Goal: Task Accomplishment & Management: Complete application form

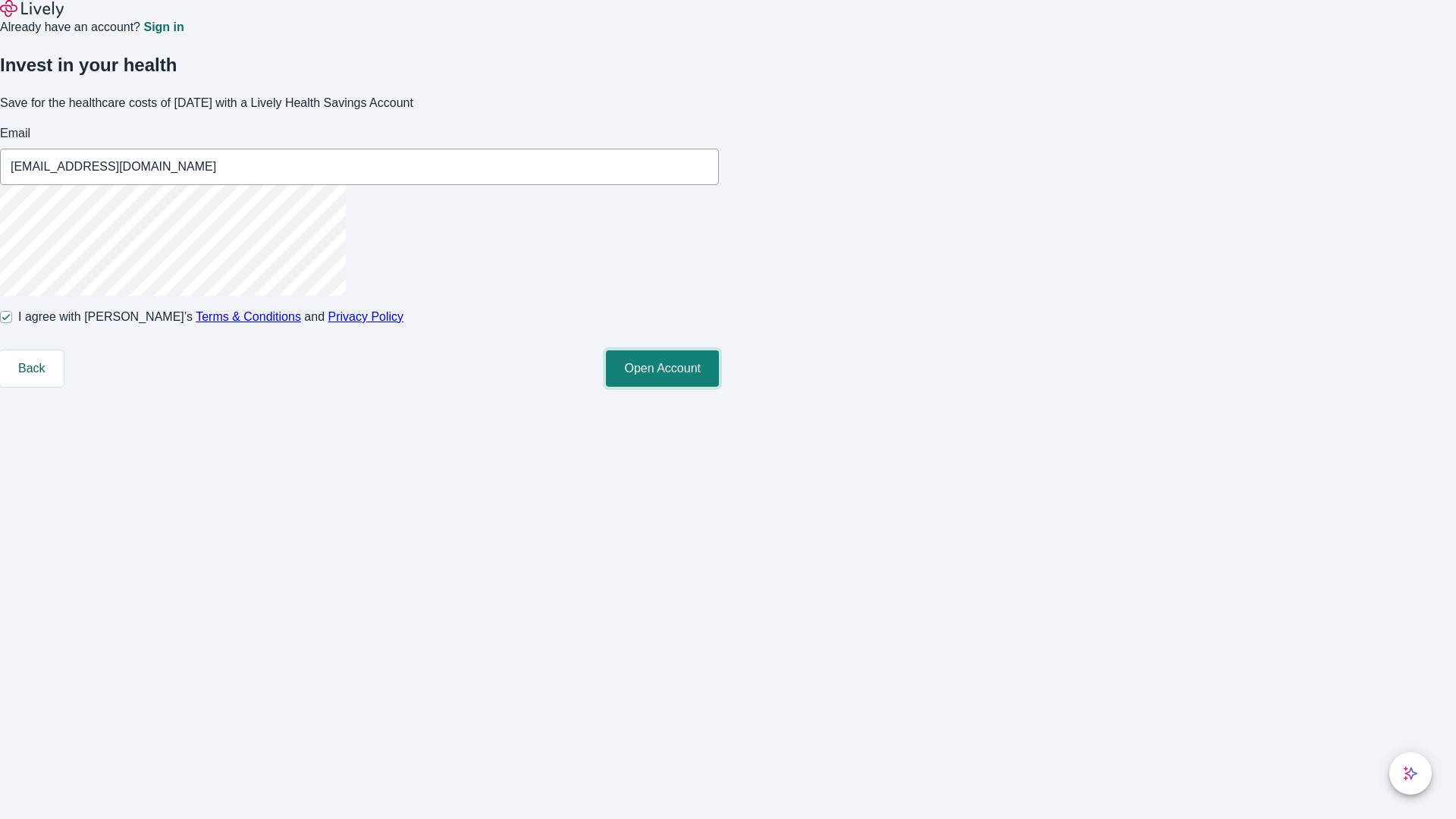
click at [719, 387] on button "Open Account" at bounding box center [662, 369] width 113 height 37
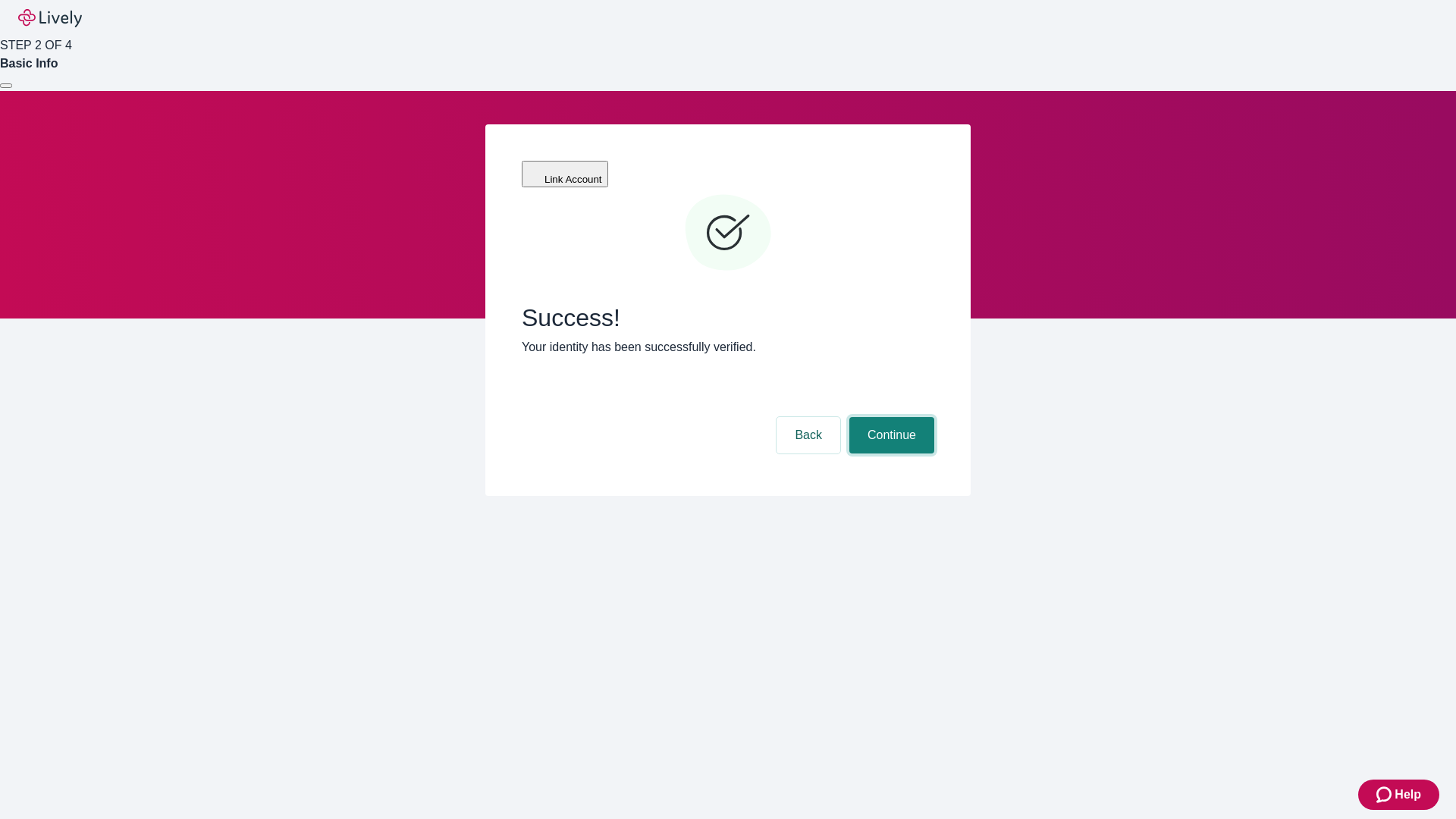
click at [889, 417] on button "Continue" at bounding box center [892, 436] width 85 height 37
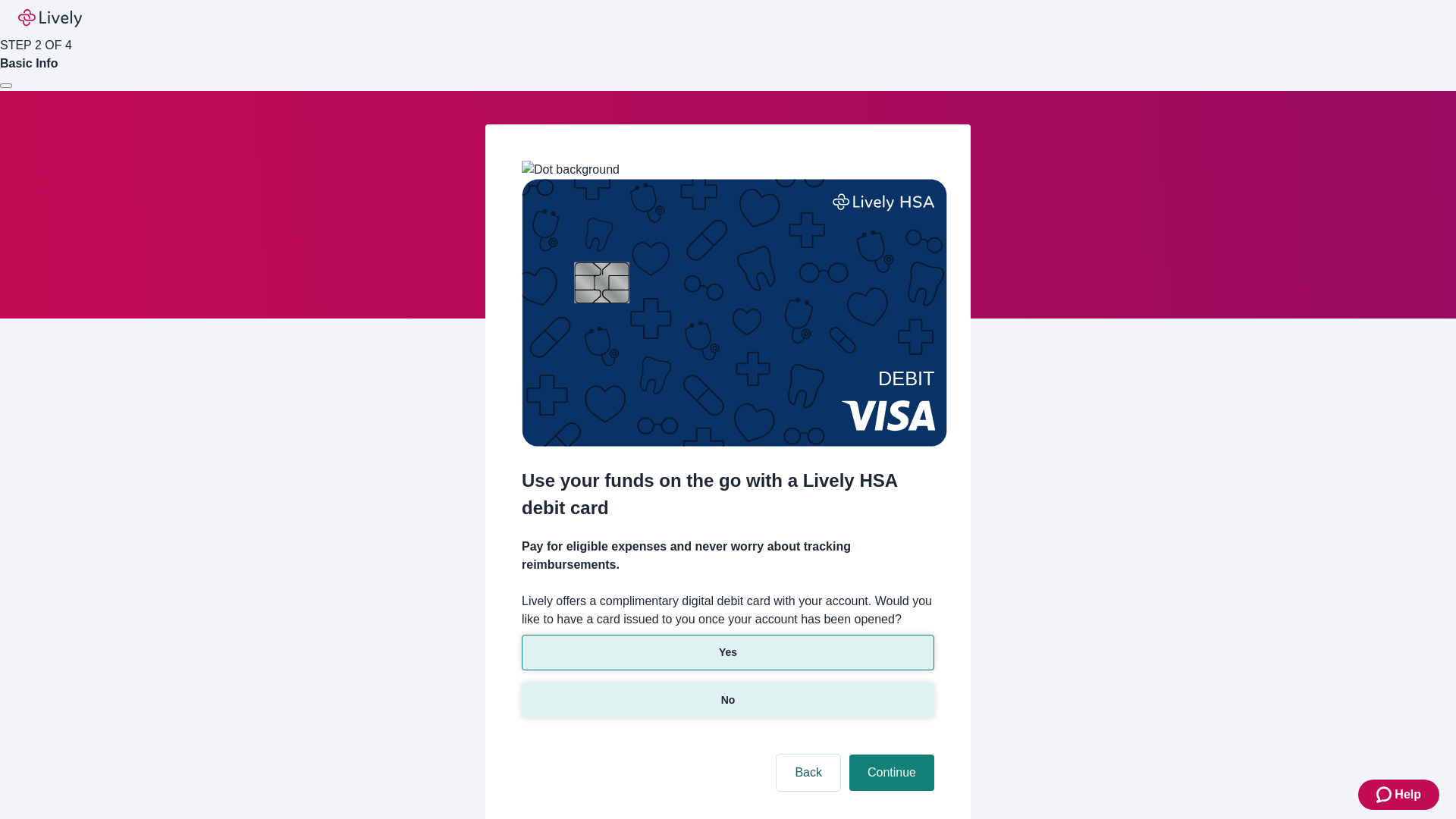
click at [727, 693] on p "No" at bounding box center [728, 700] width 14 height 16
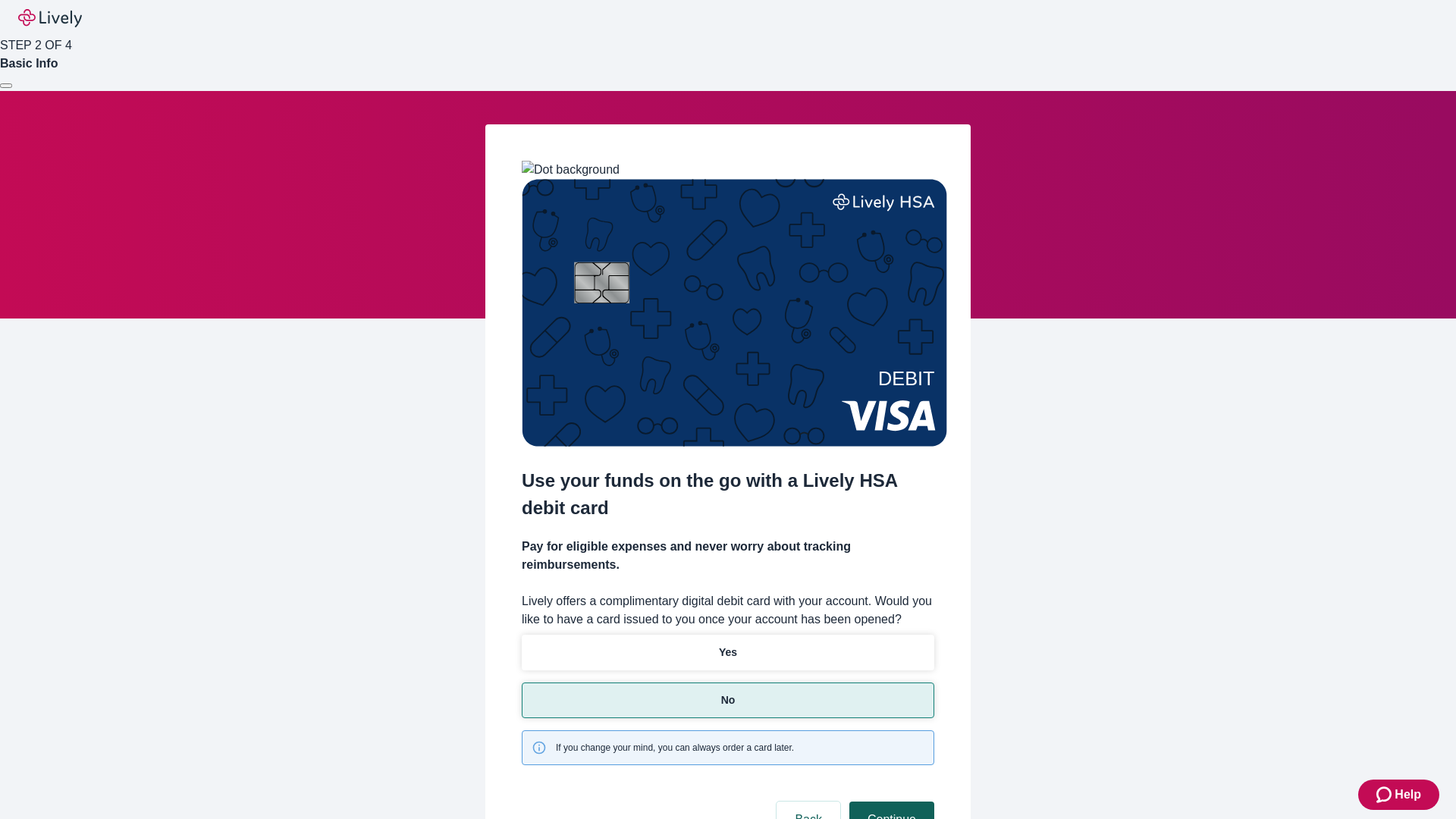
click at [889, 802] on button "Continue" at bounding box center [892, 820] width 85 height 37
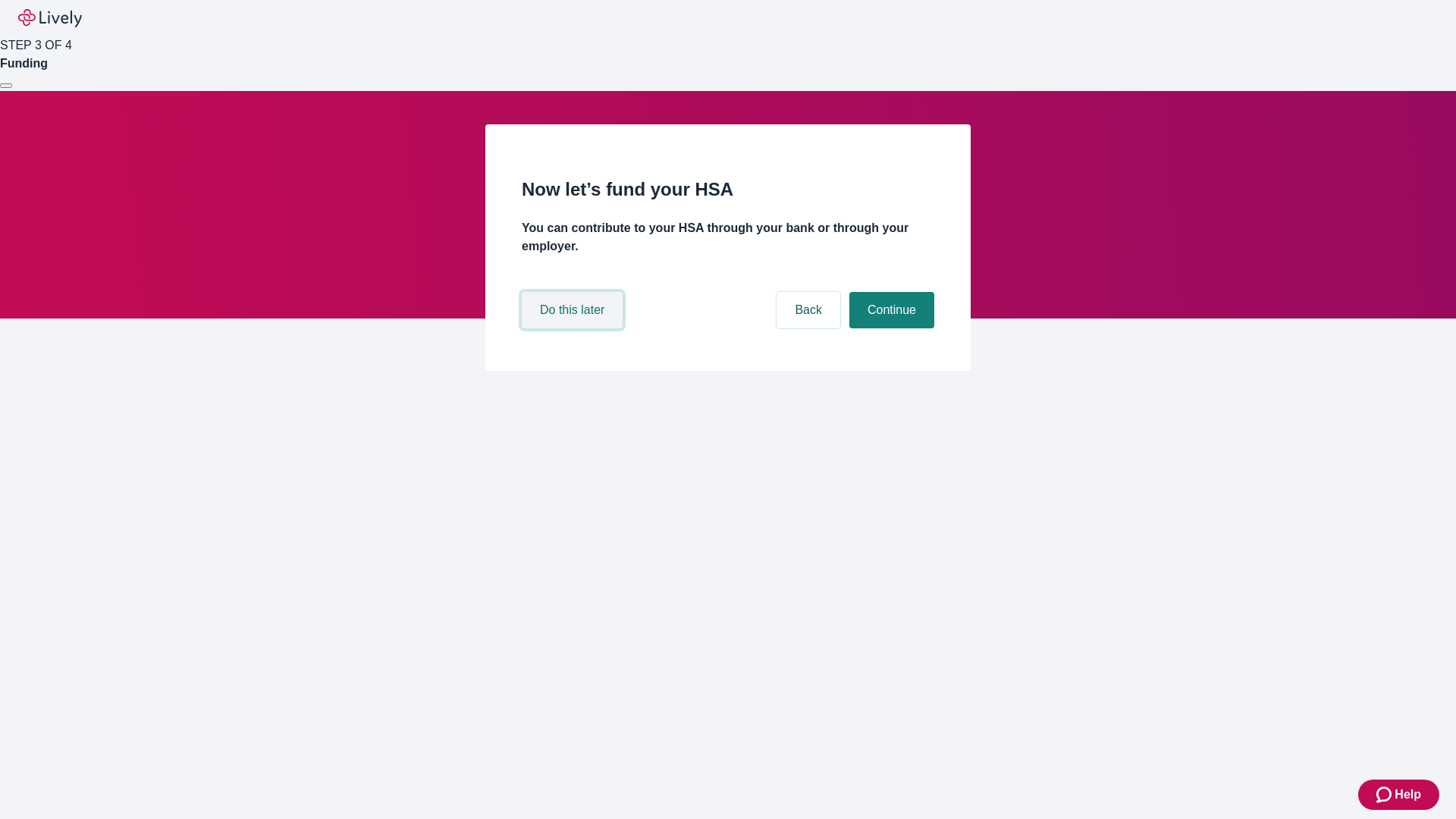
click at [574, 328] on button "Do this later" at bounding box center [572, 310] width 101 height 37
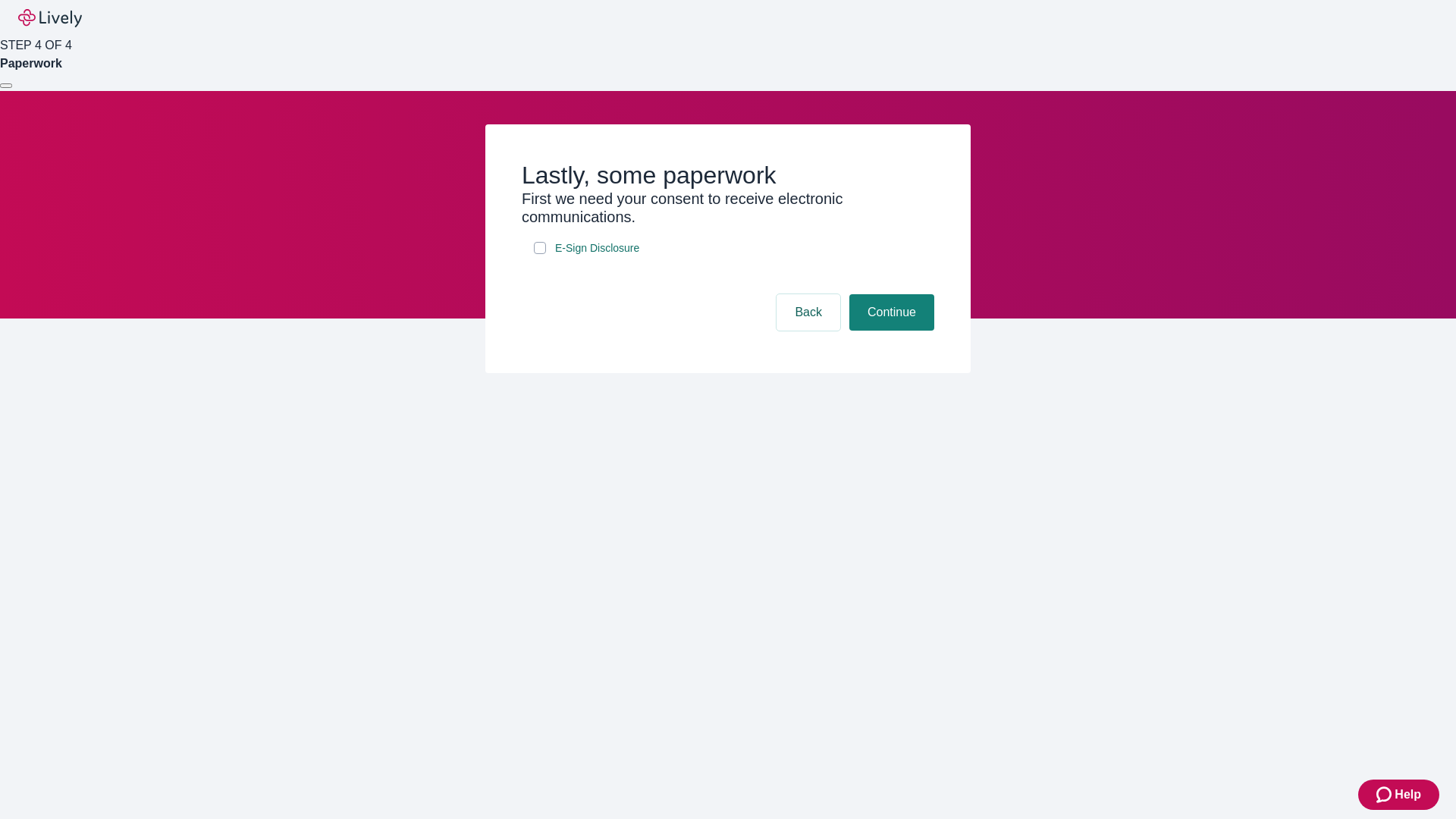
click at [540, 254] on input "E-Sign Disclosure" at bounding box center [539, 248] width 12 height 12
checkbox input "true"
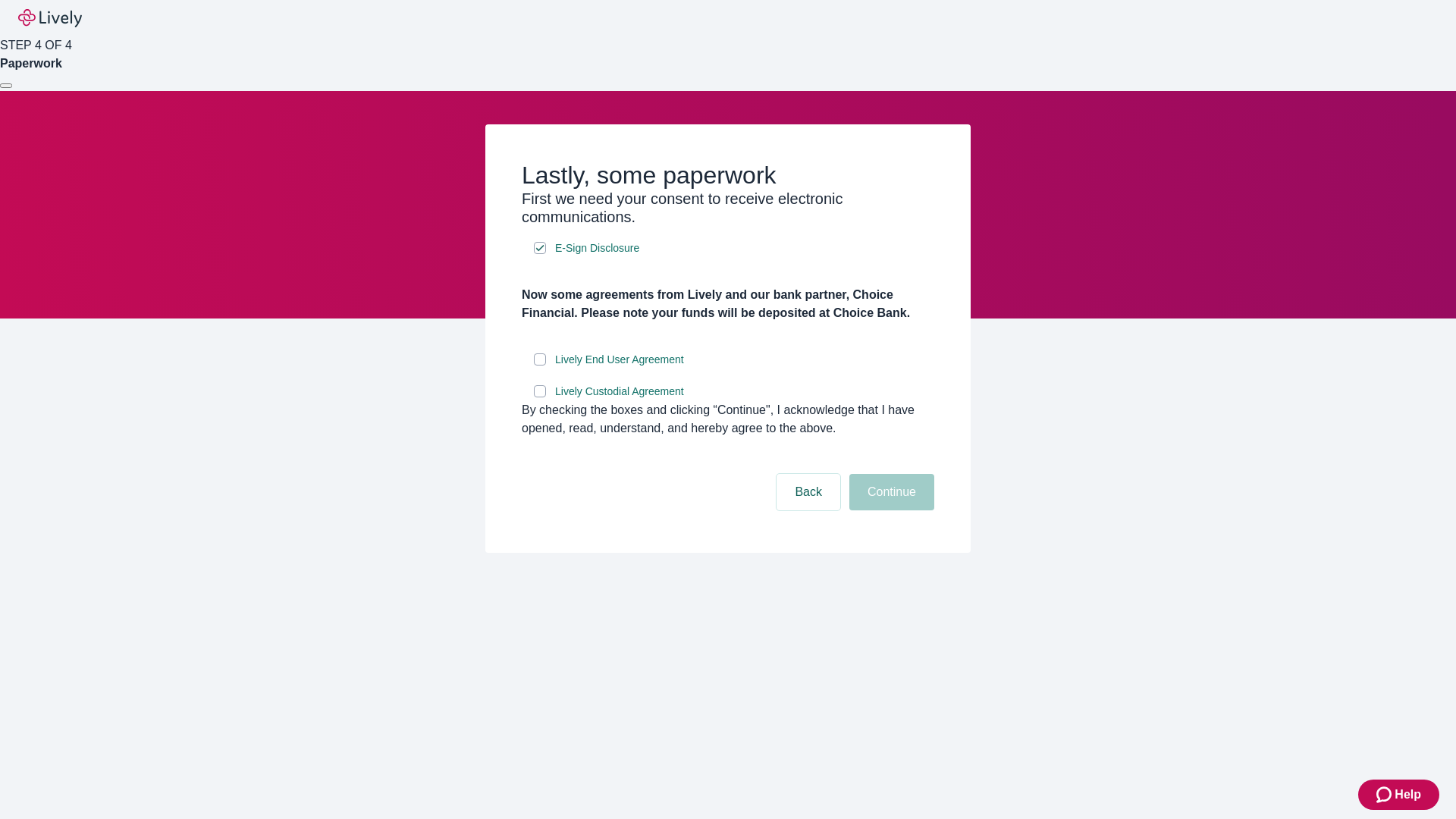
click at [540, 366] on input "Lively End User Agreement" at bounding box center [539, 359] width 12 height 12
checkbox input "true"
click at [540, 397] on input "Lively Custodial Agreement" at bounding box center [539, 392] width 12 height 12
checkbox input "true"
click at [889, 511] on button "Continue" at bounding box center [892, 492] width 85 height 37
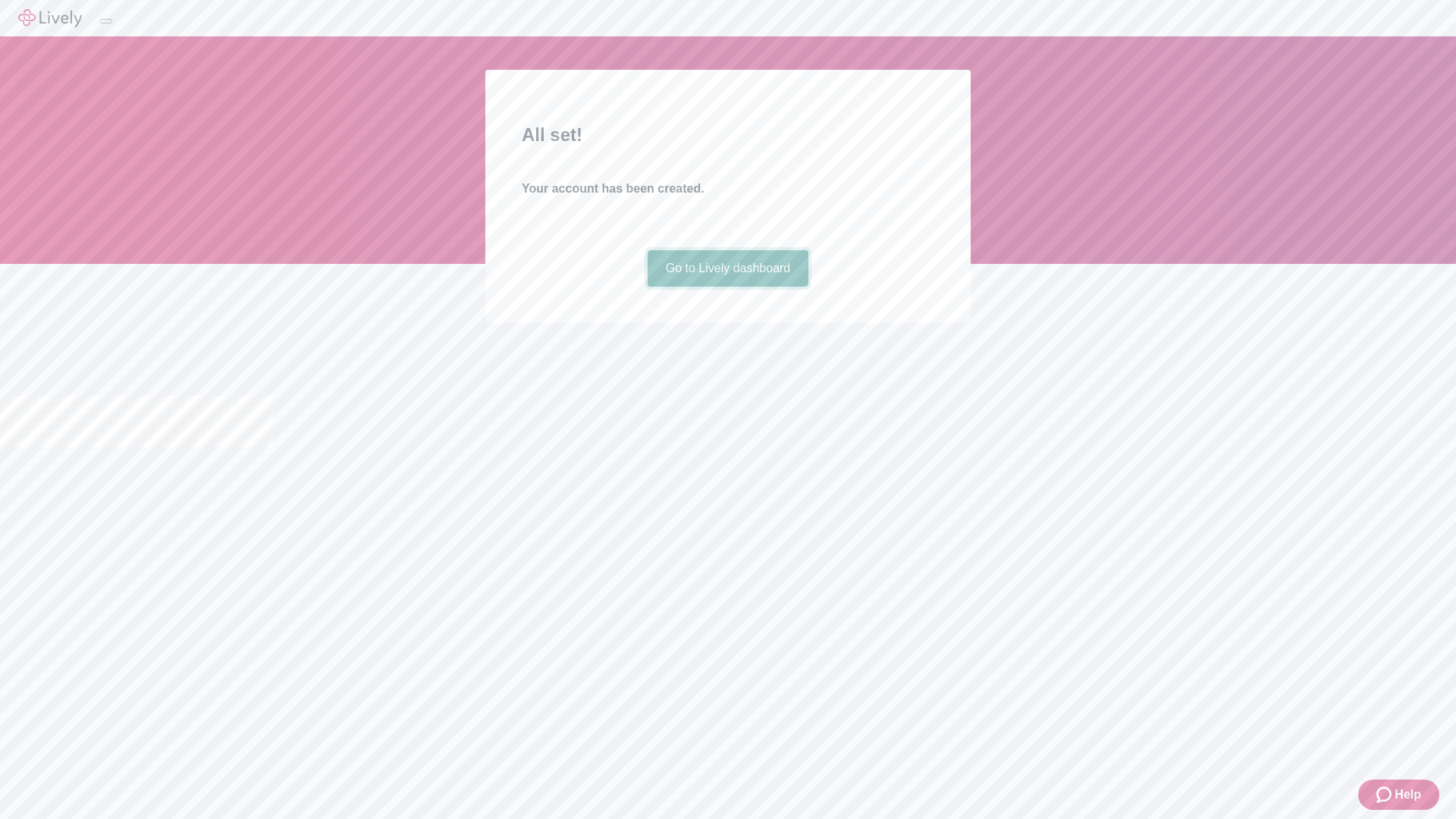
click at [727, 287] on link "Go to Lively dashboard" at bounding box center [728, 269] width 161 height 37
